Goal: Information Seeking & Learning: Learn about a topic

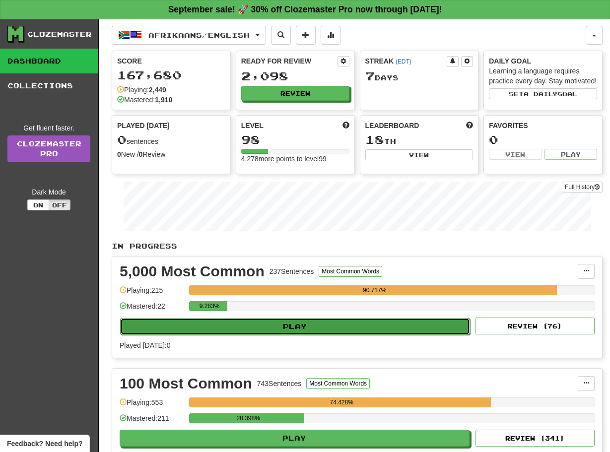
click at [278, 335] on button "Play" at bounding box center [295, 326] width 350 height 17
select select "**"
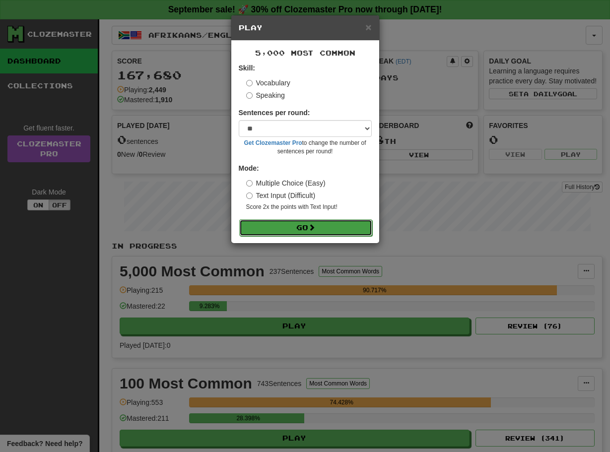
click at [280, 226] on button "Go" at bounding box center [305, 227] width 133 height 17
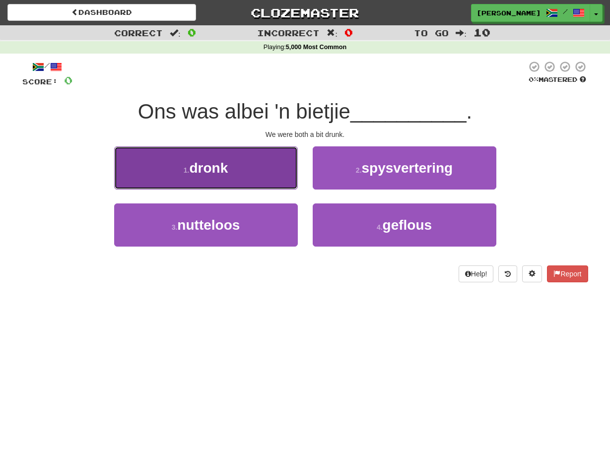
click at [275, 158] on button "1 . dronk" at bounding box center [206, 167] width 184 height 43
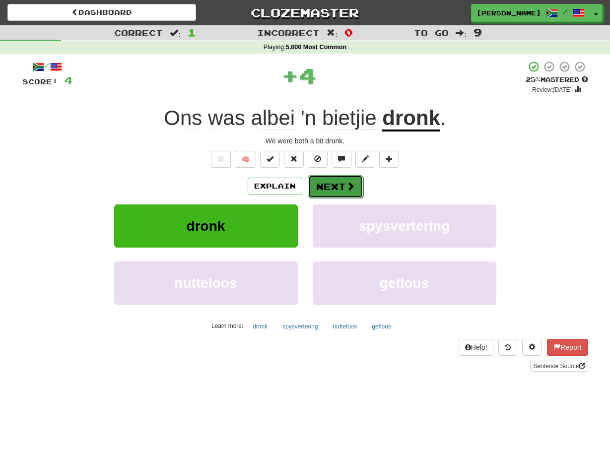
click at [318, 186] on button "Next" at bounding box center [336, 186] width 56 height 23
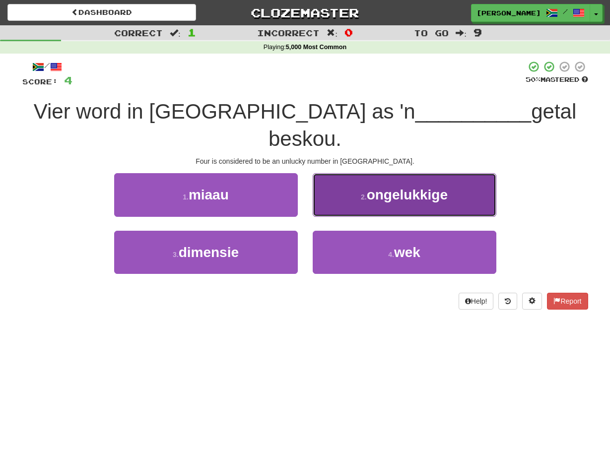
click at [318, 182] on button "2 . ongelukkige" at bounding box center [404, 194] width 184 height 43
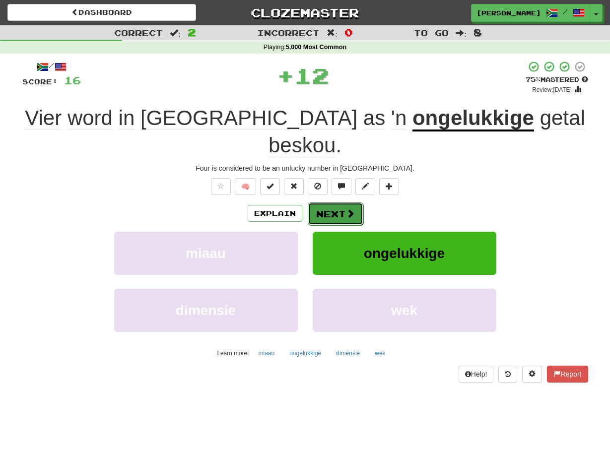
click at [318, 202] on button "Next" at bounding box center [336, 213] width 56 height 23
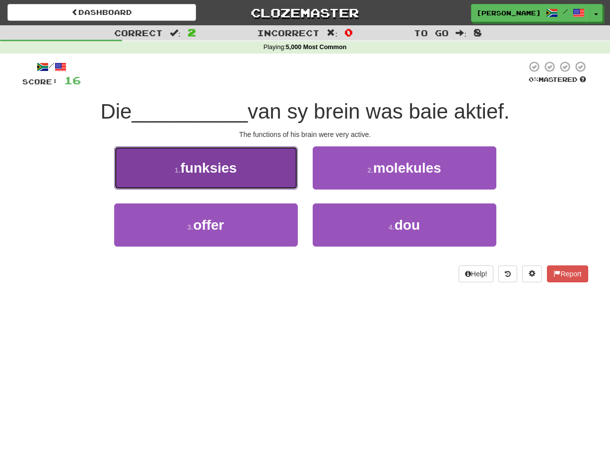
click at [287, 166] on button "1 . funksies" at bounding box center [206, 167] width 184 height 43
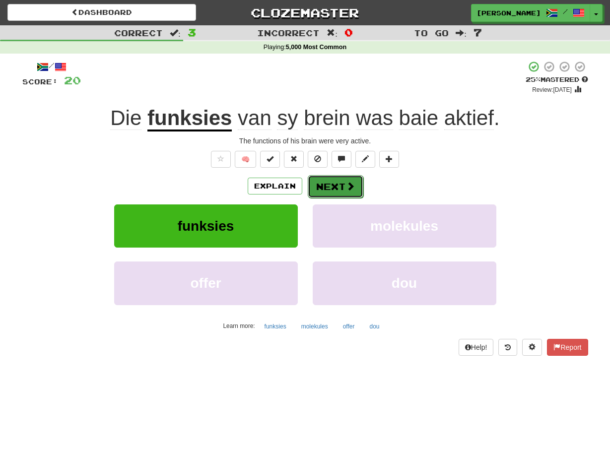
click at [311, 191] on button "Next" at bounding box center [336, 186] width 56 height 23
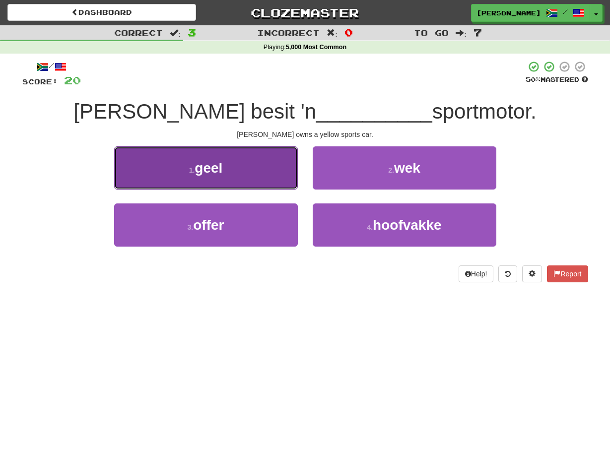
click at [285, 174] on button "1 . geel" at bounding box center [206, 167] width 184 height 43
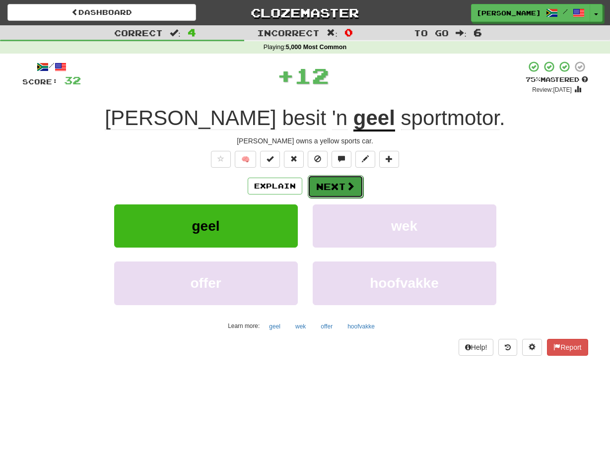
click at [312, 183] on button "Next" at bounding box center [336, 186] width 56 height 23
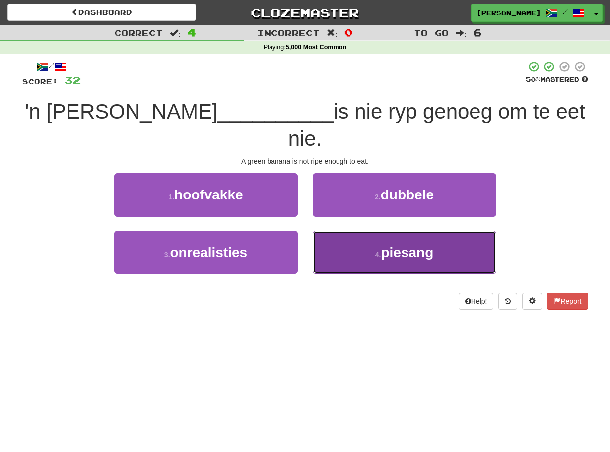
click at [324, 231] on button "4 . piesang" at bounding box center [404, 252] width 184 height 43
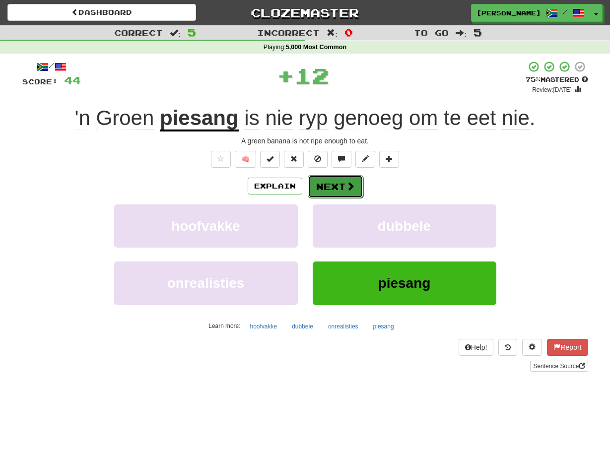
click at [311, 187] on button "Next" at bounding box center [336, 186] width 56 height 23
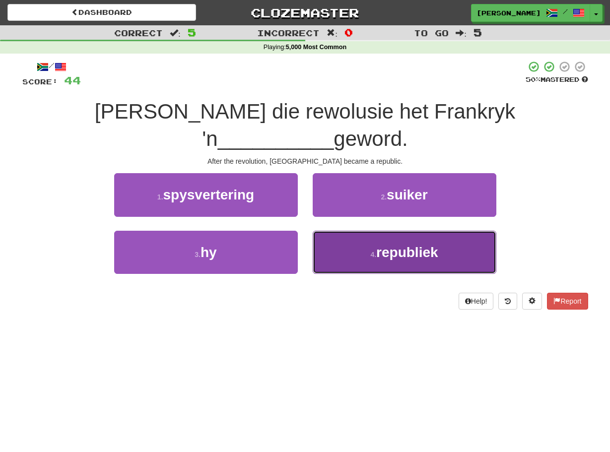
click at [324, 231] on button "4 . republiek" at bounding box center [404, 252] width 184 height 43
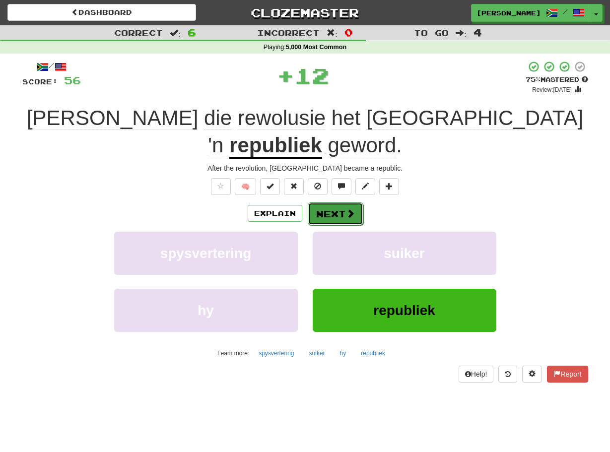
click at [314, 202] on button "Next" at bounding box center [336, 213] width 56 height 23
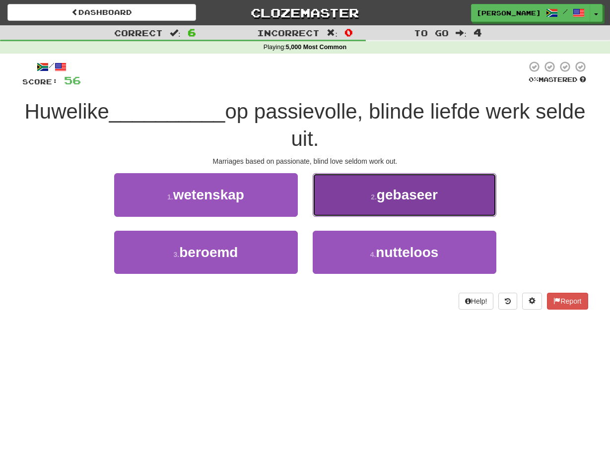
click at [316, 197] on button "2 . gebaseer" at bounding box center [404, 194] width 184 height 43
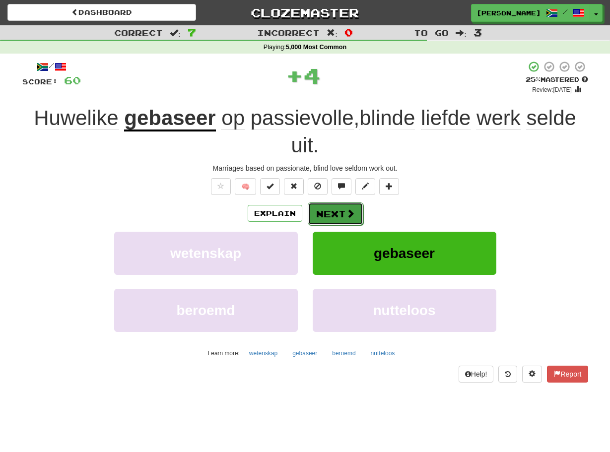
click at [314, 209] on button "Next" at bounding box center [336, 213] width 56 height 23
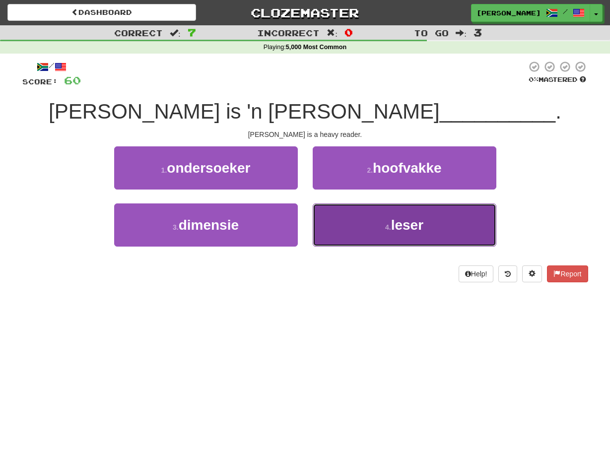
click at [316, 217] on button "4 . [PERSON_NAME]" at bounding box center [404, 224] width 184 height 43
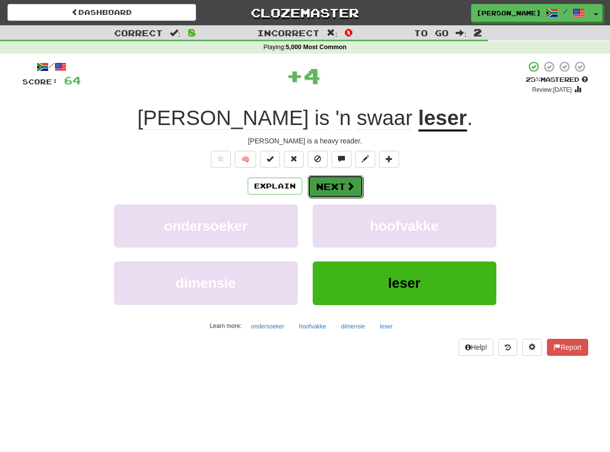
click at [309, 187] on button "Next" at bounding box center [336, 186] width 56 height 23
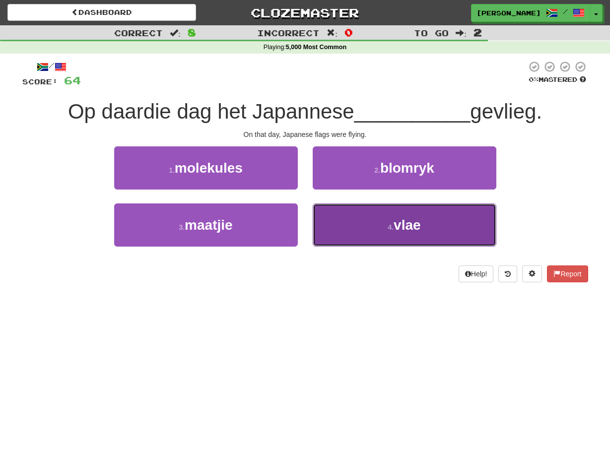
click at [323, 226] on button "4 . vlae" at bounding box center [404, 224] width 184 height 43
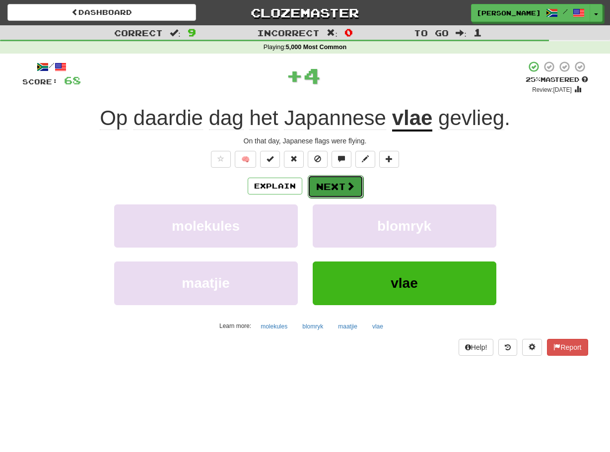
click at [315, 188] on button "Next" at bounding box center [336, 186] width 56 height 23
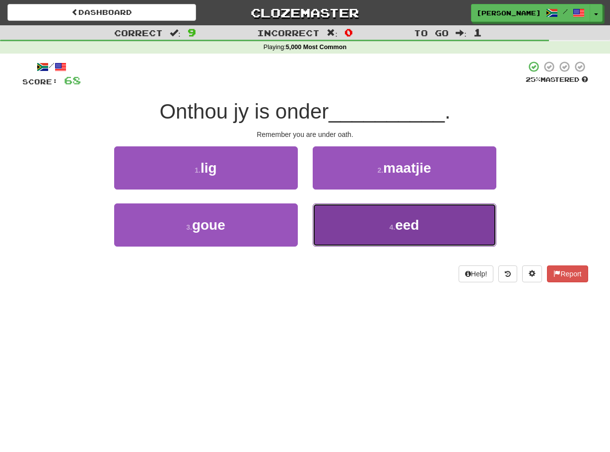
click at [313, 216] on button "4 . eed" at bounding box center [404, 224] width 184 height 43
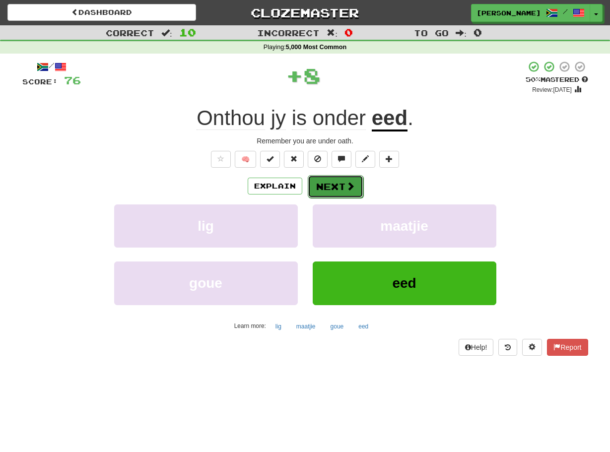
click at [311, 185] on button "Next" at bounding box center [336, 186] width 56 height 23
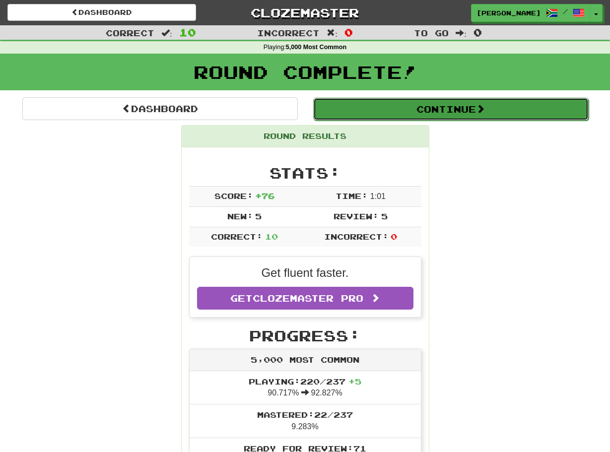
click at [390, 113] on button "Continue" at bounding box center [450, 109] width 275 height 23
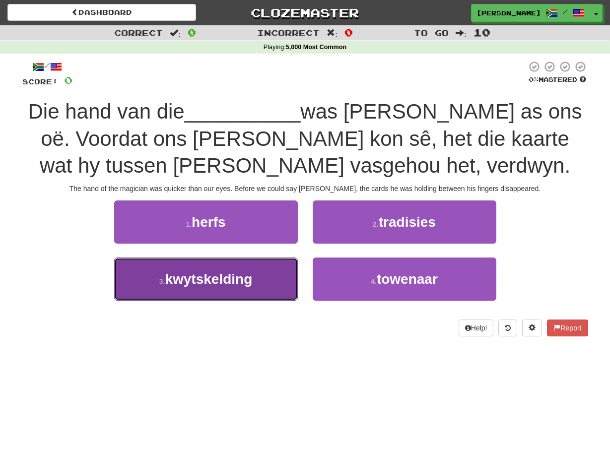
click at [282, 270] on button "3 . kwytskelding" at bounding box center [206, 278] width 184 height 43
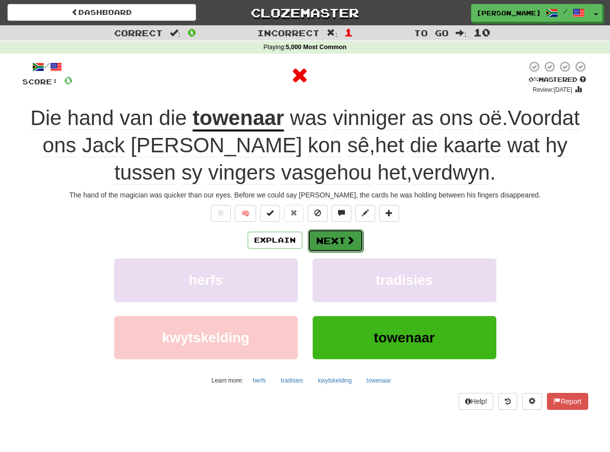
click at [314, 238] on button "Next" at bounding box center [336, 240] width 56 height 23
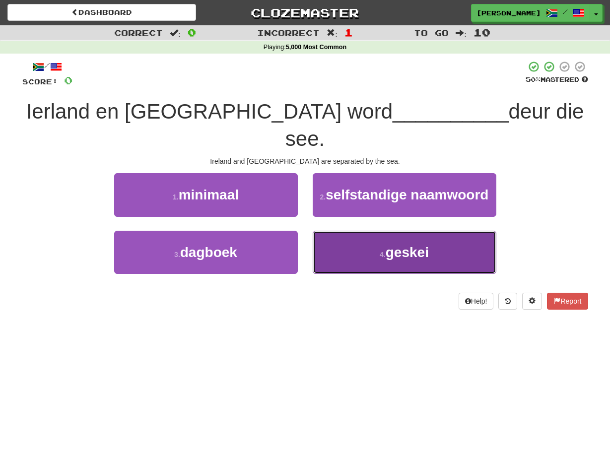
click at [317, 231] on button "4 . geskei" at bounding box center [404, 252] width 184 height 43
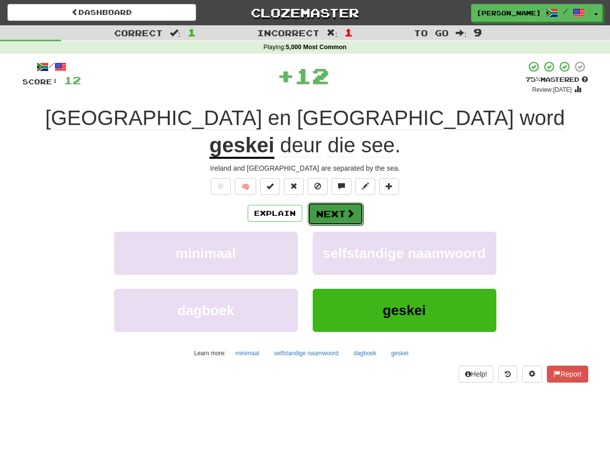
click at [313, 202] on button "Next" at bounding box center [336, 213] width 56 height 23
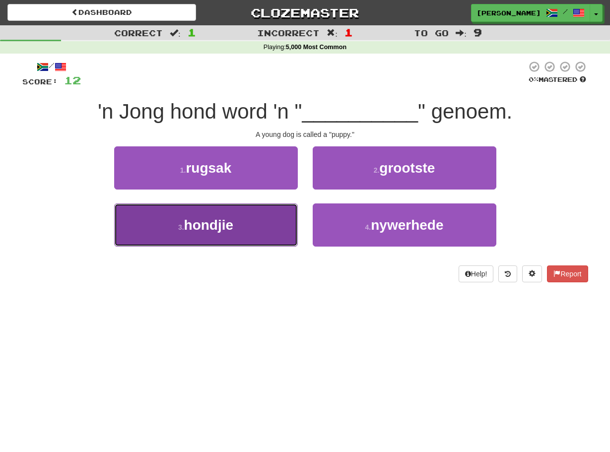
click at [288, 228] on button "3 . hondjie" at bounding box center [206, 224] width 184 height 43
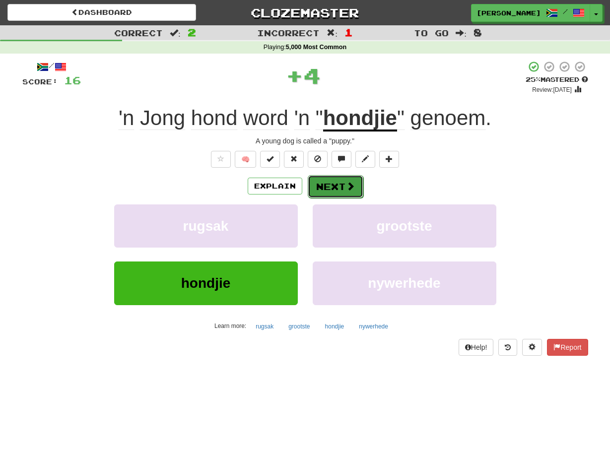
click at [314, 186] on button "Next" at bounding box center [336, 186] width 56 height 23
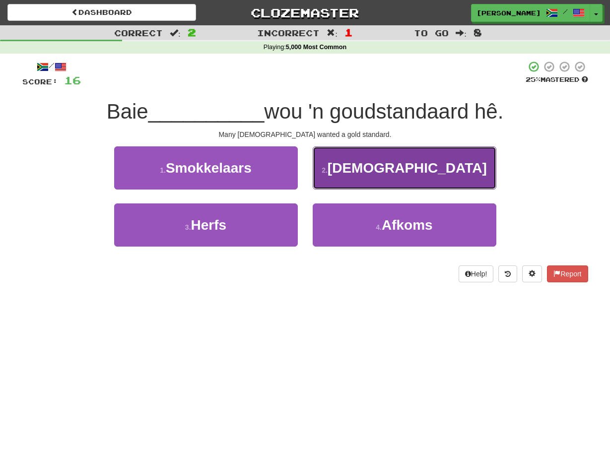
click at [320, 180] on button "2 . [DEMOGRAPHIC_DATA]" at bounding box center [404, 167] width 184 height 43
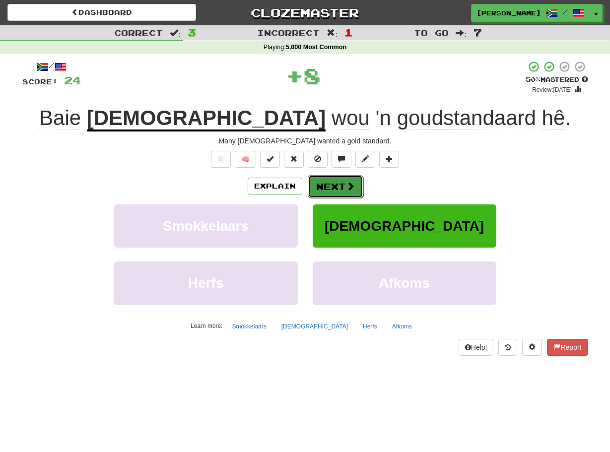
click at [315, 185] on button "Next" at bounding box center [336, 186] width 56 height 23
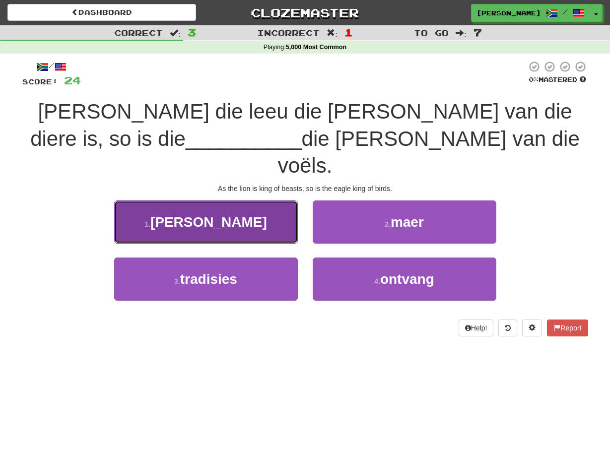
click at [292, 200] on button "1 . [PERSON_NAME]" at bounding box center [206, 221] width 184 height 43
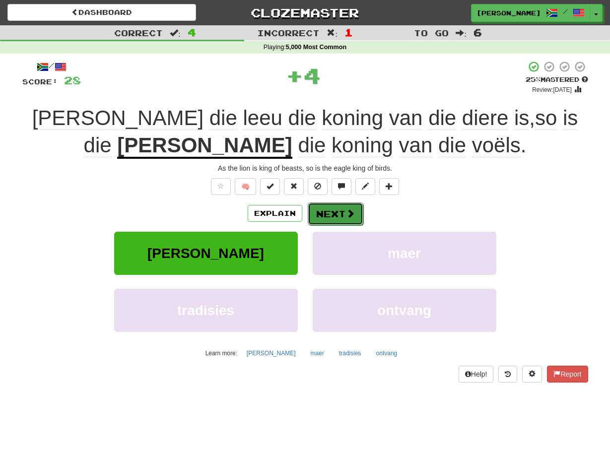
click at [314, 209] on button "Next" at bounding box center [336, 213] width 56 height 23
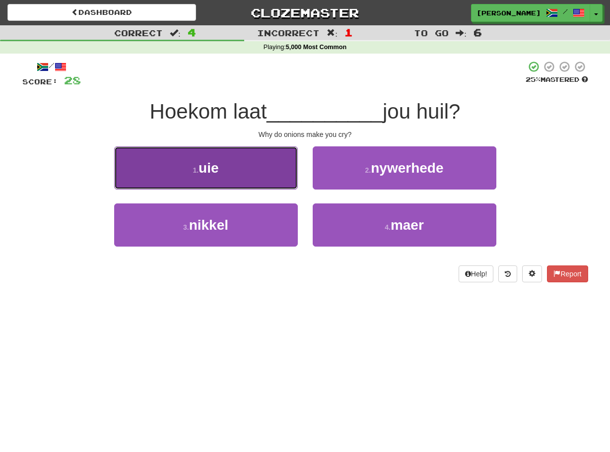
click at [292, 183] on button "1 . uie" at bounding box center [206, 167] width 184 height 43
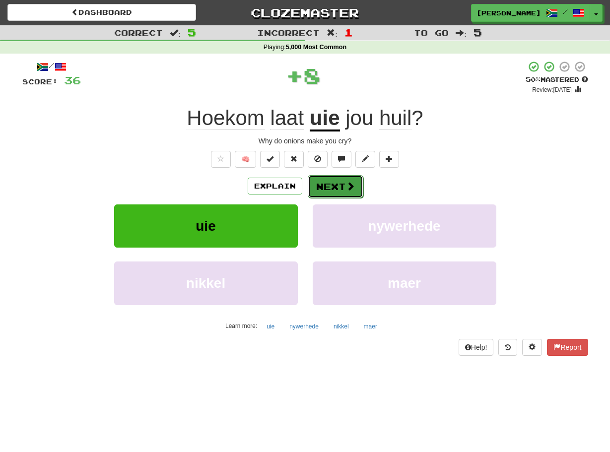
click at [312, 185] on button "Next" at bounding box center [336, 186] width 56 height 23
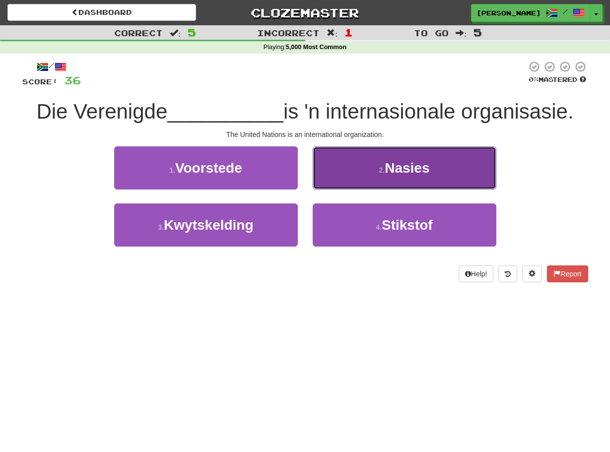
click at [317, 181] on button "2 . Nasies" at bounding box center [404, 167] width 184 height 43
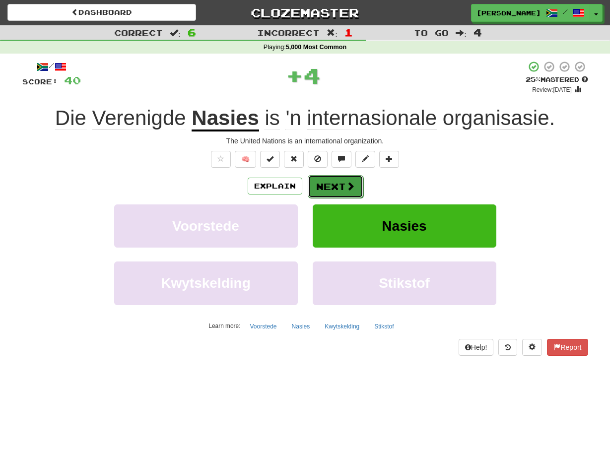
click at [312, 178] on button "Next" at bounding box center [336, 186] width 56 height 23
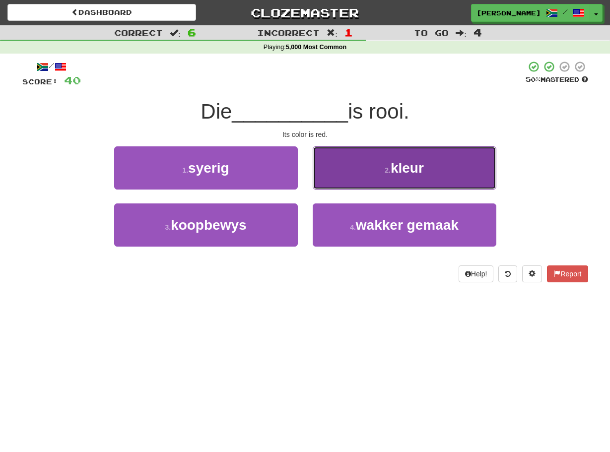
click at [325, 177] on button "2 . kleur" at bounding box center [404, 167] width 184 height 43
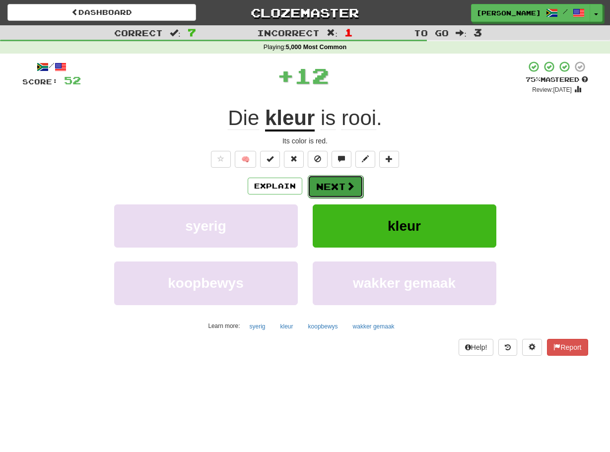
click at [321, 183] on button "Next" at bounding box center [336, 186] width 56 height 23
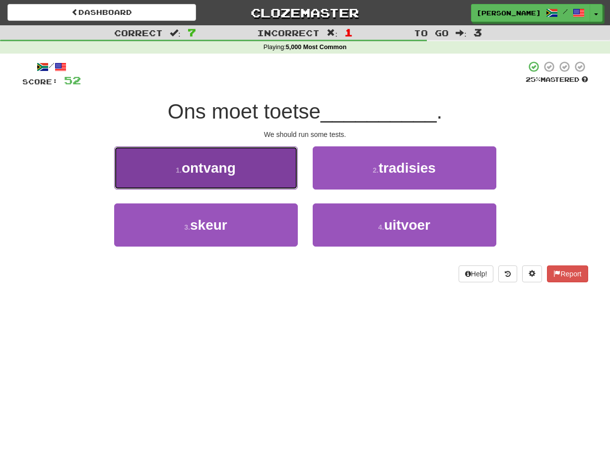
click at [291, 179] on button "1 . ontvang" at bounding box center [206, 167] width 184 height 43
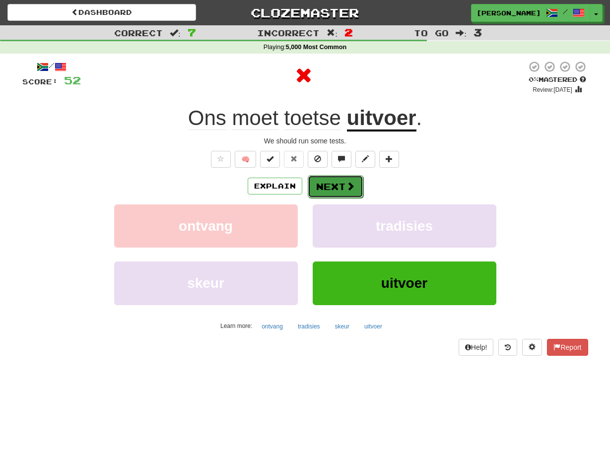
click at [315, 183] on button "Next" at bounding box center [336, 186] width 56 height 23
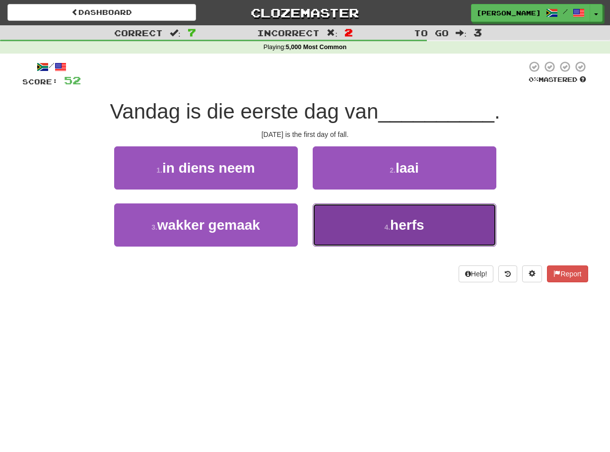
click at [318, 215] on button "4 . herfs" at bounding box center [404, 224] width 184 height 43
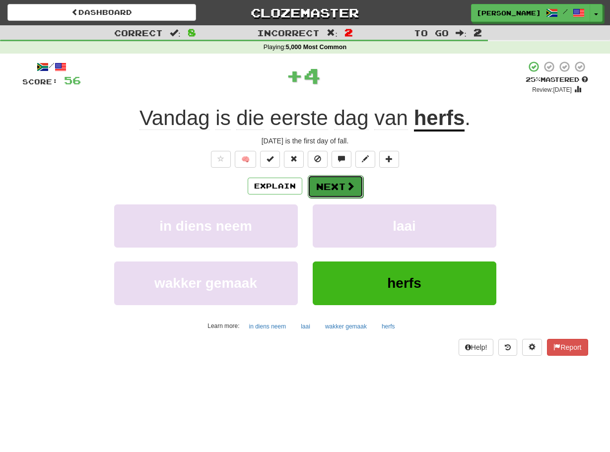
click at [316, 187] on button "Next" at bounding box center [336, 186] width 56 height 23
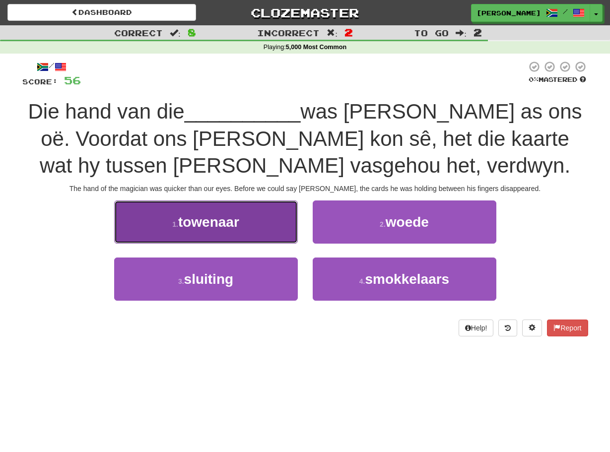
click at [290, 226] on button "1 . towenaar" at bounding box center [206, 221] width 184 height 43
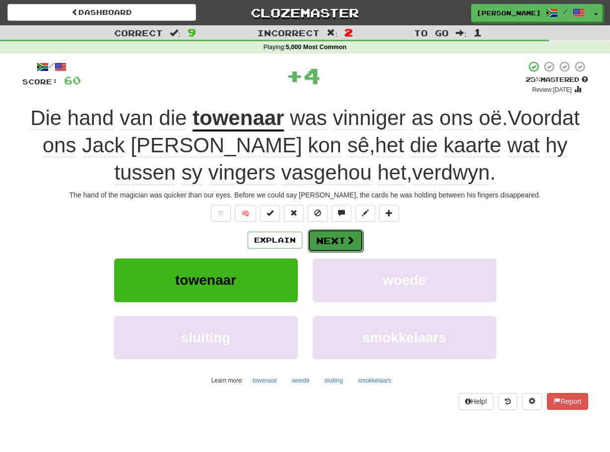
click at [316, 238] on button "Next" at bounding box center [336, 240] width 56 height 23
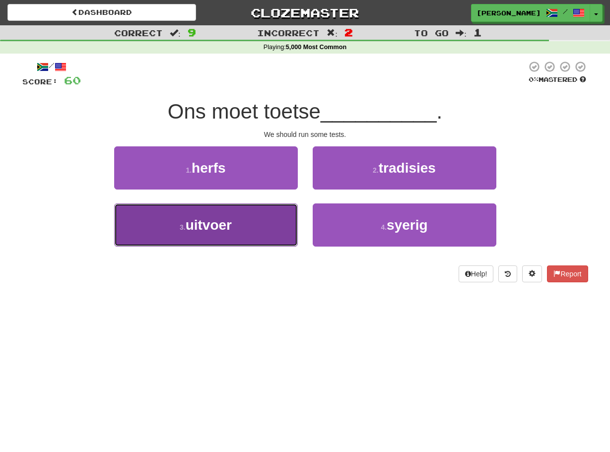
click at [276, 228] on button "3 . uitvoer" at bounding box center [206, 224] width 184 height 43
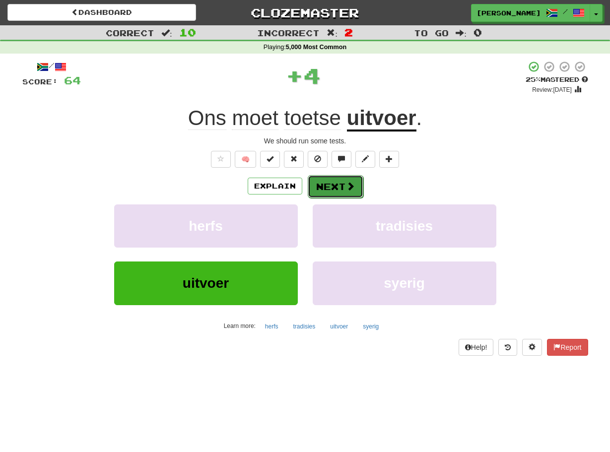
click at [308, 192] on button "Next" at bounding box center [336, 186] width 56 height 23
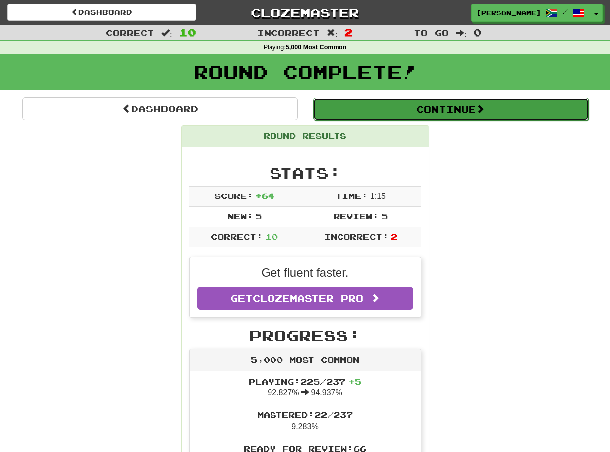
click at [432, 103] on button "Continue" at bounding box center [450, 109] width 275 height 23
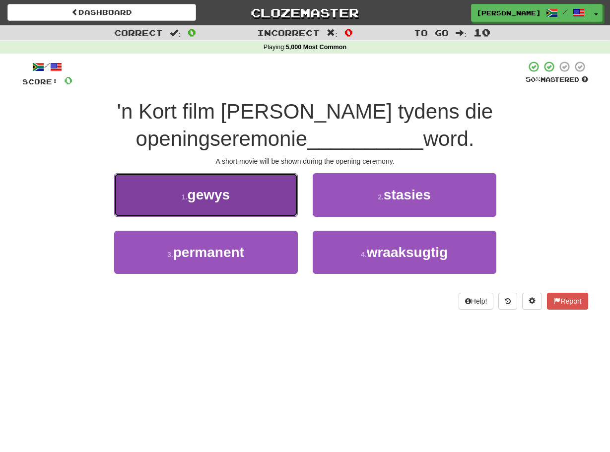
click at [275, 192] on button "1 . gewys" at bounding box center [206, 194] width 184 height 43
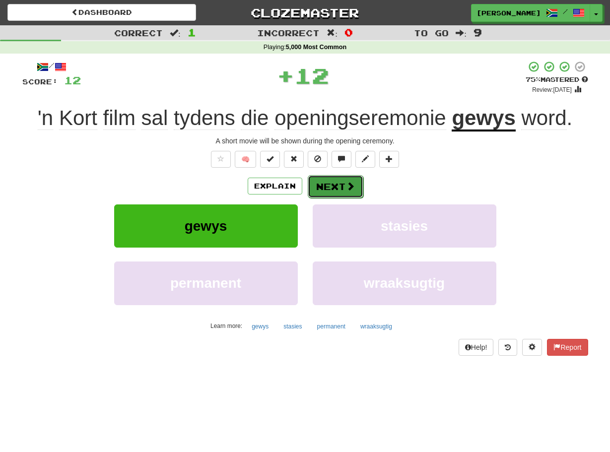
click at [311, 186] on button "Next" at bounding box center [336, 186] width 56 height 23
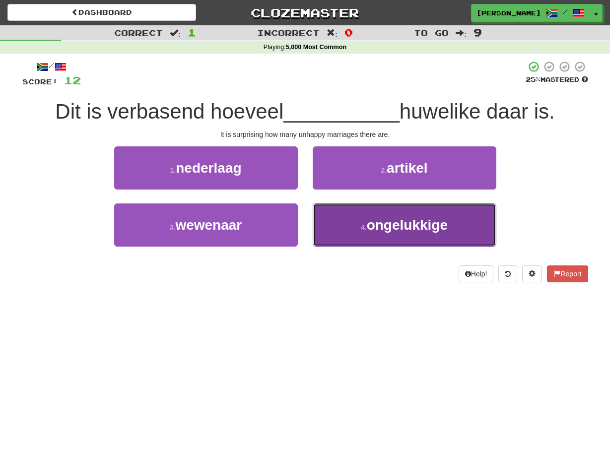
click at [321, 223] on button "4 . ongelukkige" at bounding box center [404, 224] width 184 height 43
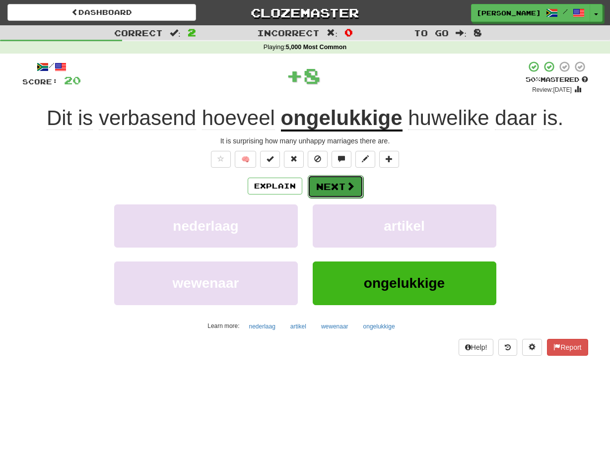
click at [319, 192] on button "Next" at bounding box center [336, 186] width 56 height 23
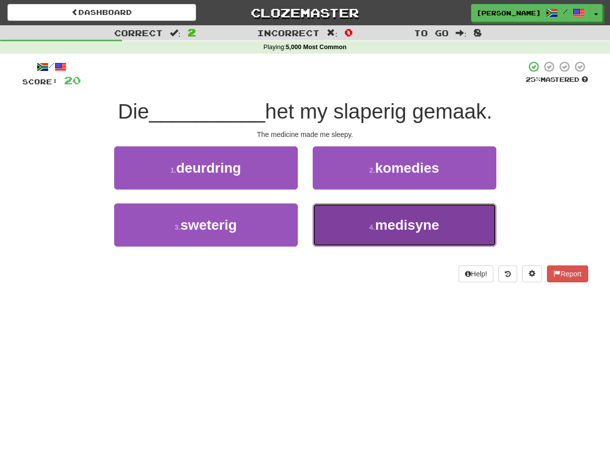
click at [321, 213] on button "4 . medisyne" at bounding box center [404, 224] width 184 height 43
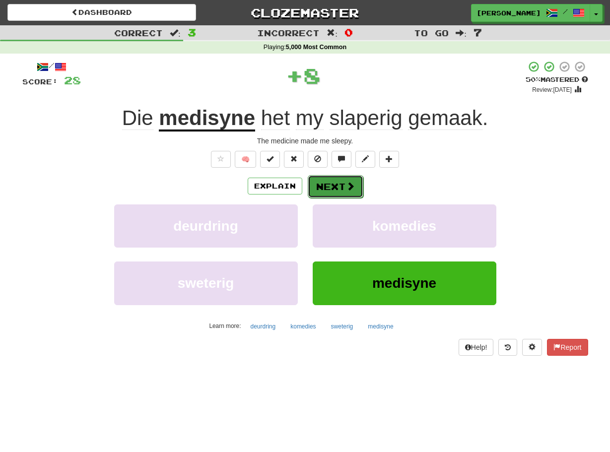
click at [317, 187] on button "Next" at bounding box center [336, 186] width 56 height 23
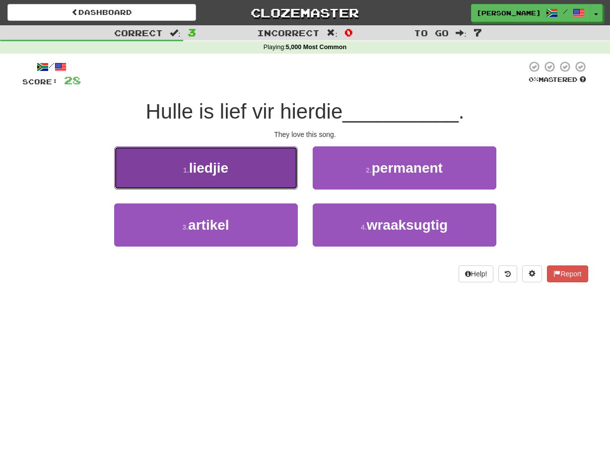
click at [285, 170] on button "1 . liedjie" at bounding box center [206, 167] width 184 height 43
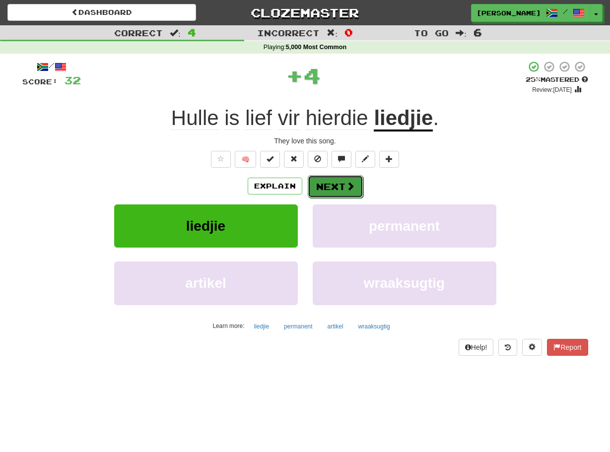
click at [311, 184] on button "Next" at bounding box center [336, 186] width 56 height 23
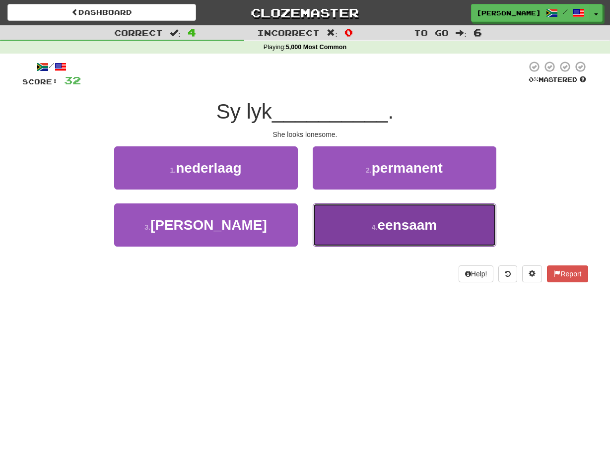
click at [317, 221] on button "4 . eensaam" at bounding box center [404, 224] width 184 height 43
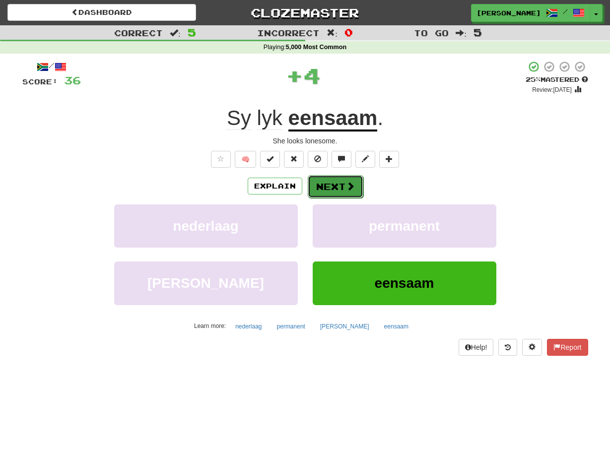
click at [311, 188] on button "Next" at bounding box center [336, 186] width 56 height 23
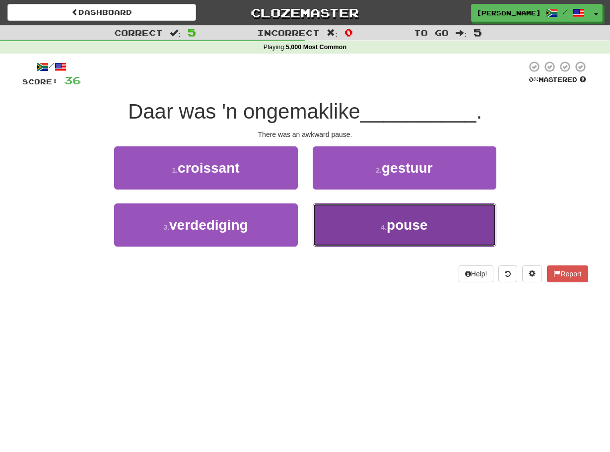
click at [323, 227] on button "4 . pouse" at bounding box center [404, 224] width 184 height 43
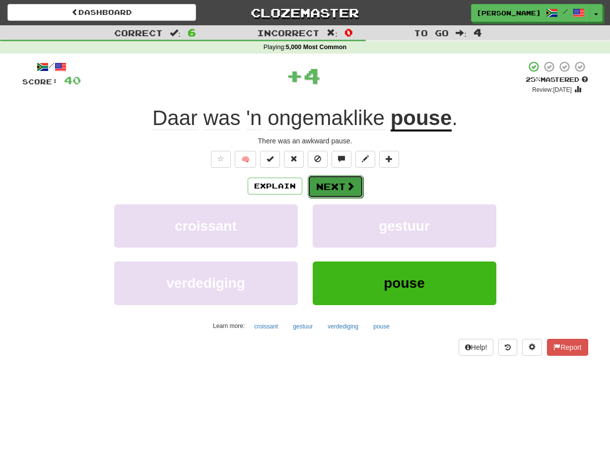
click at [315, 183] on button "Next" at bounding box center [336, 186] width 56 height 23
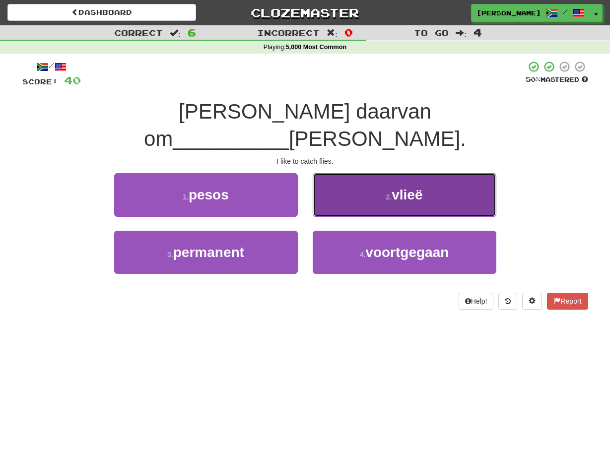
click at [322, 174] on button "2 . vlieë" at bounding box center [404, 194] width 184 height 43
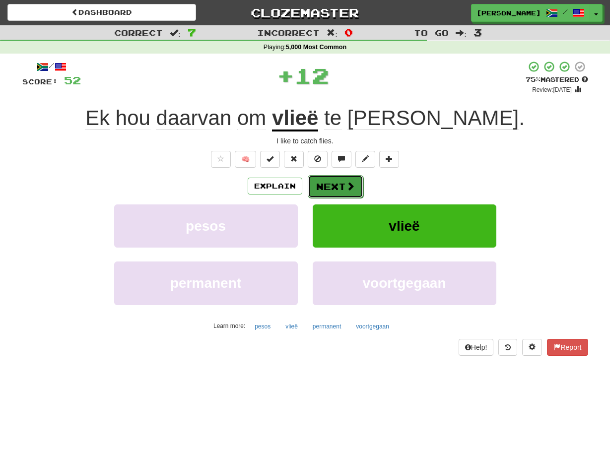
click at [317, 183] on button "Next" at bounding box center [336, 186] width 56 height 23
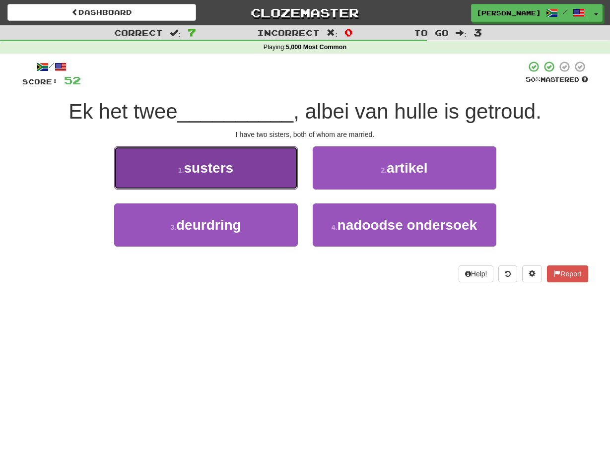
click at [294, 176] on button "1 . susters" at bounding box center [206, 167] width 184 height 43
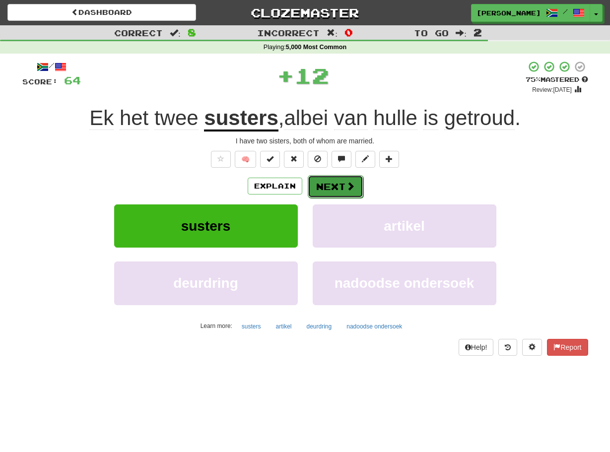
click at [314, 183] on button "Next" at bounding box center [336, 186] width 56 height 23
